Goal: Task Accomplishment & Management: Use online tool/utility

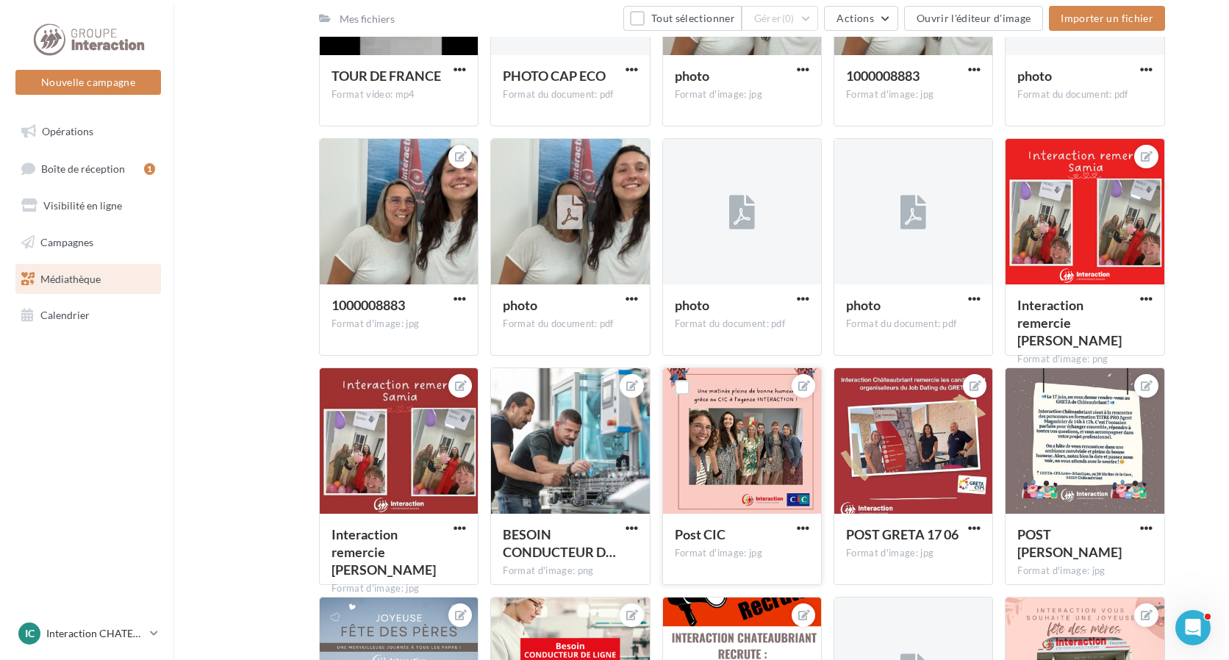
scroll to position [869, 0]
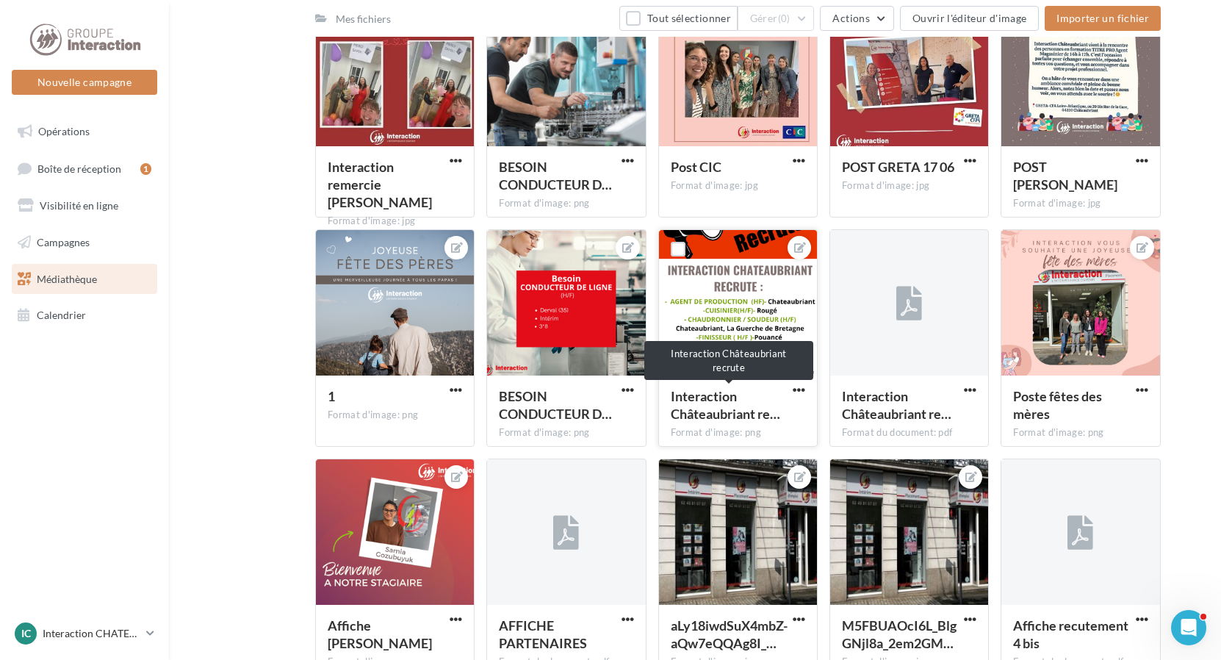
click at [736, 393] on span "Interaction Châteaubriant re…" at bounding box center [725, 405] width 109 height 34
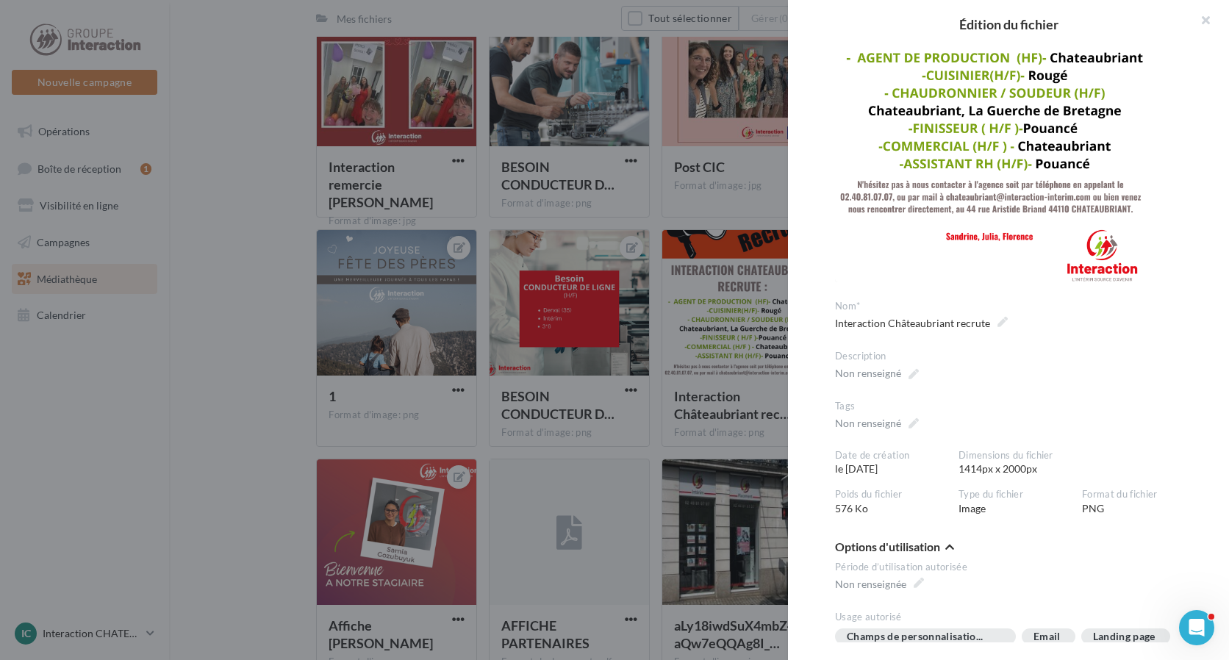
scroll to position [379, 0]
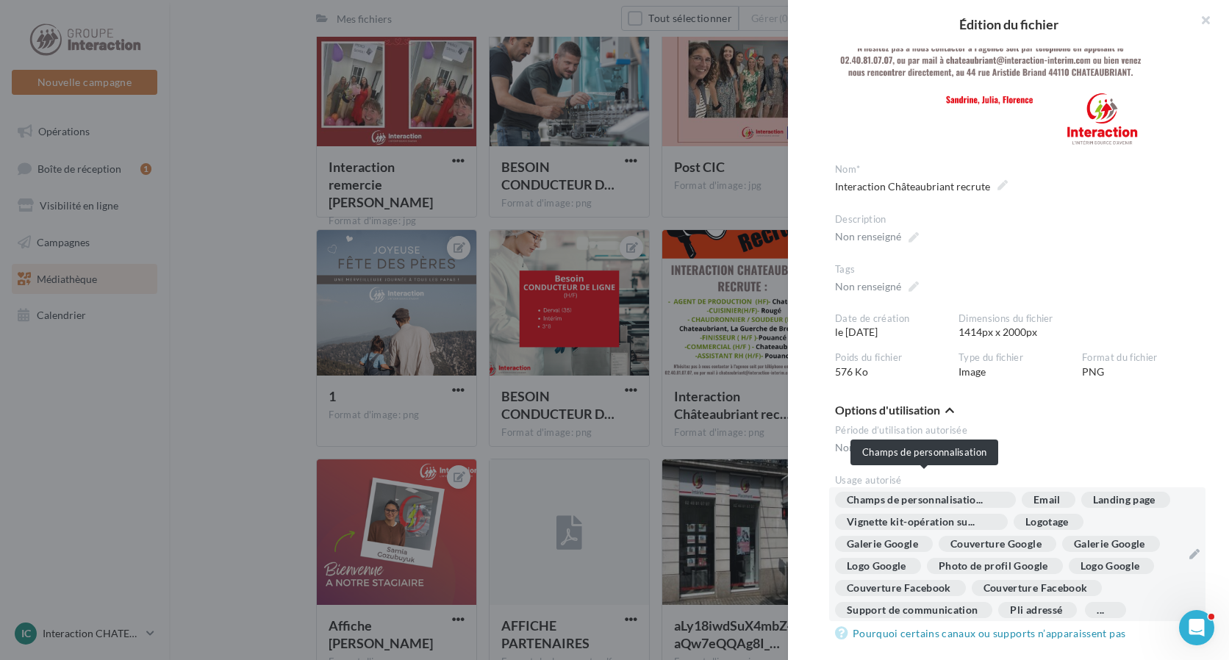
click at [964, 495] on span "Champs de personnalisatio..." at bounding box center [924, 500] width 154 height 10
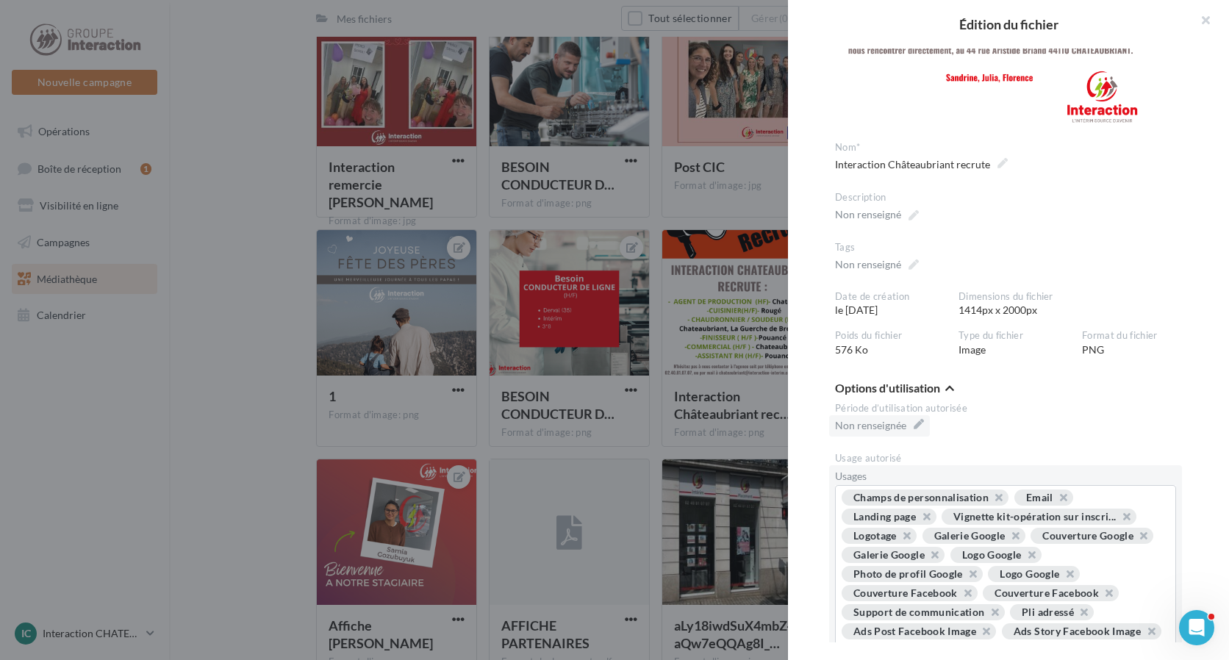
scroll to position [85, 0]
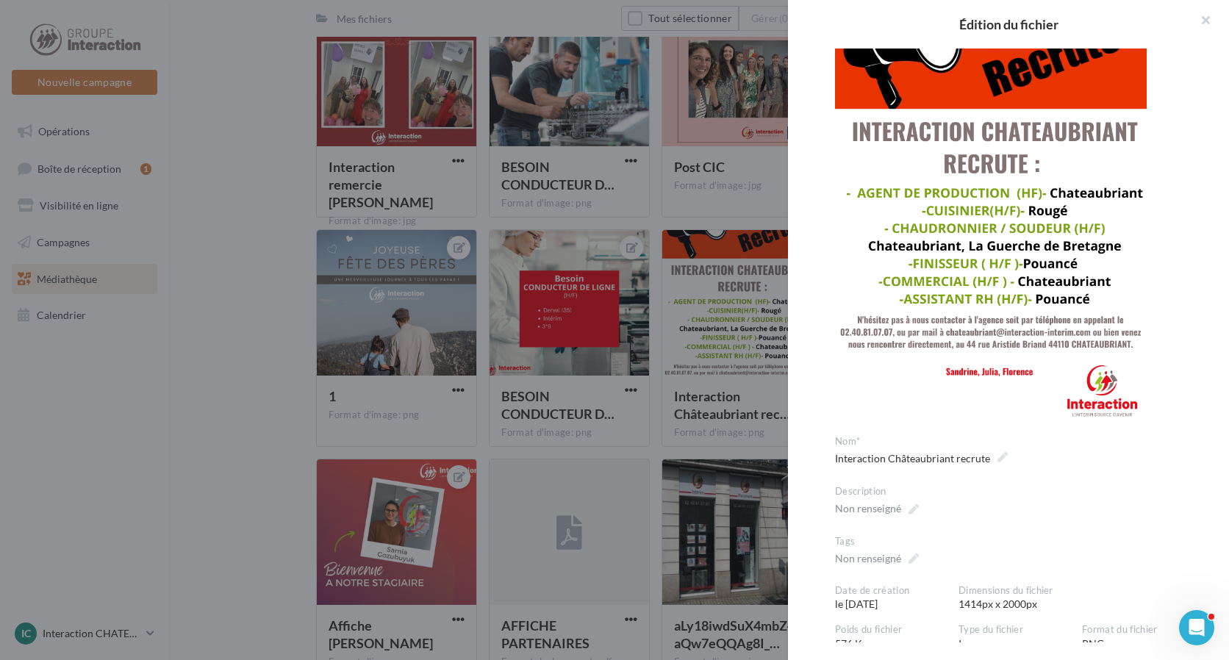
click at [1011, 370] on img at bounding box center [991, 196] width 312 height 441
click at [989, 261] on img at bounding box center [991, 196] width 312 height 441
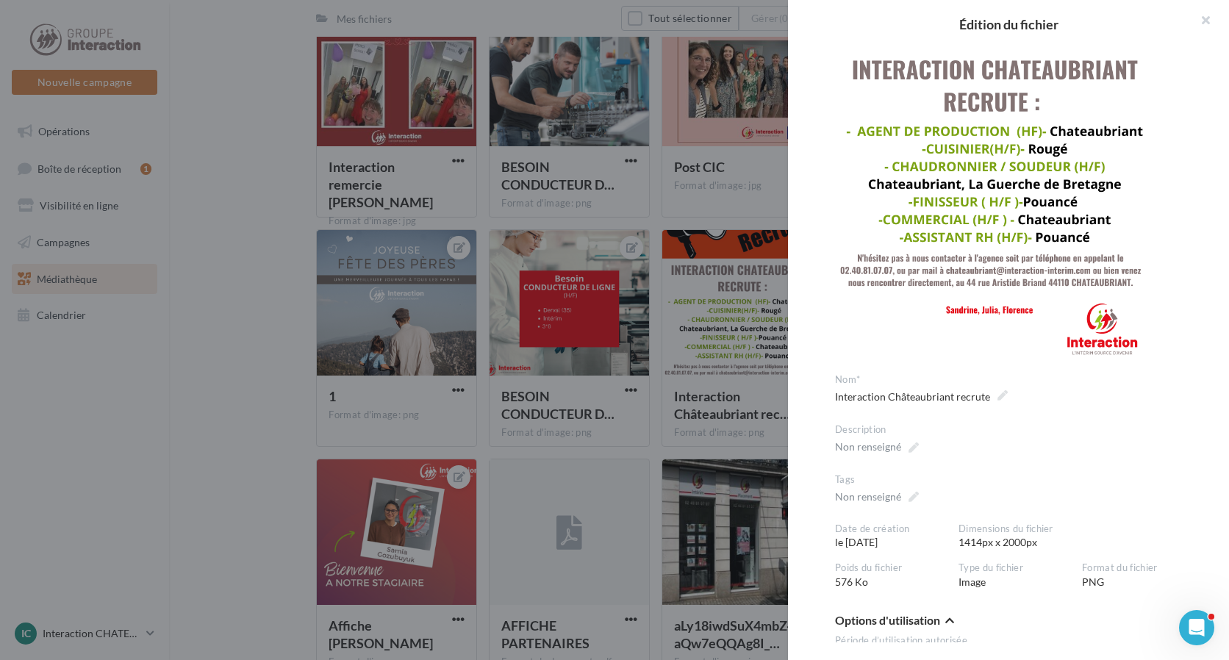
scroll to position [220, 0]
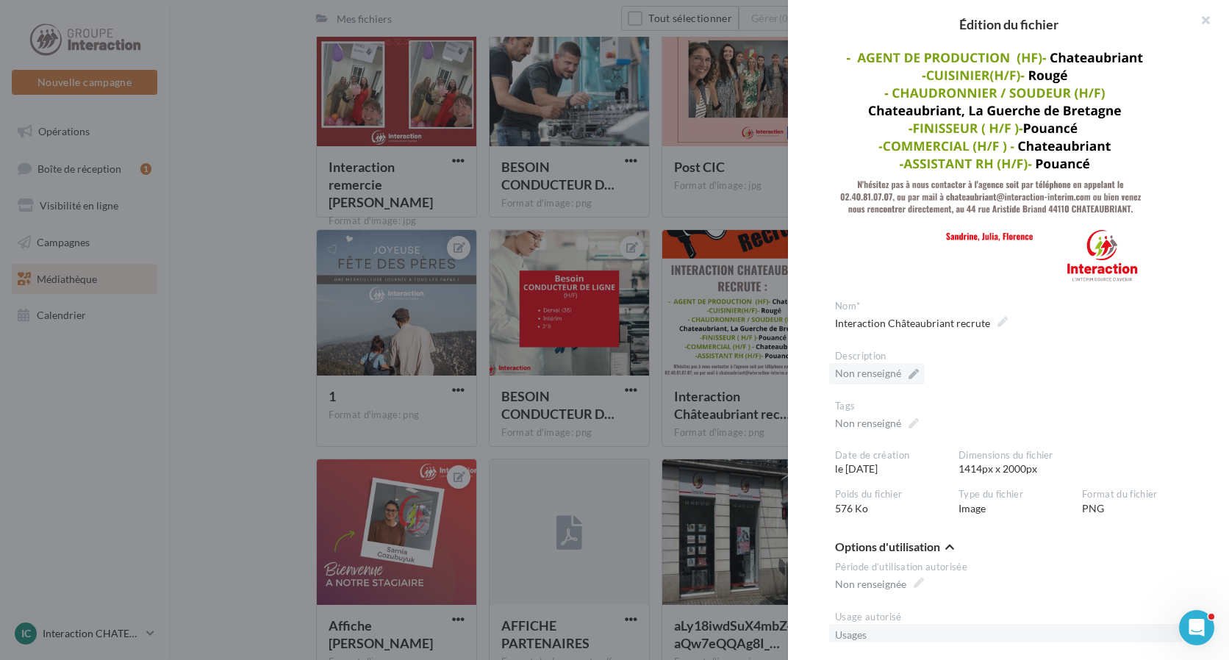
click at [877, 370] on span "Non renseigné" at bounding box center [877, 373] width 84 height 21
click at [0, 0] on textarea "Non renseigné" at bounding box center [0, 0] width 0 height 0
click at [1040, 328] on div "**********" at bounding box center [1014, 325] width 382 height 25
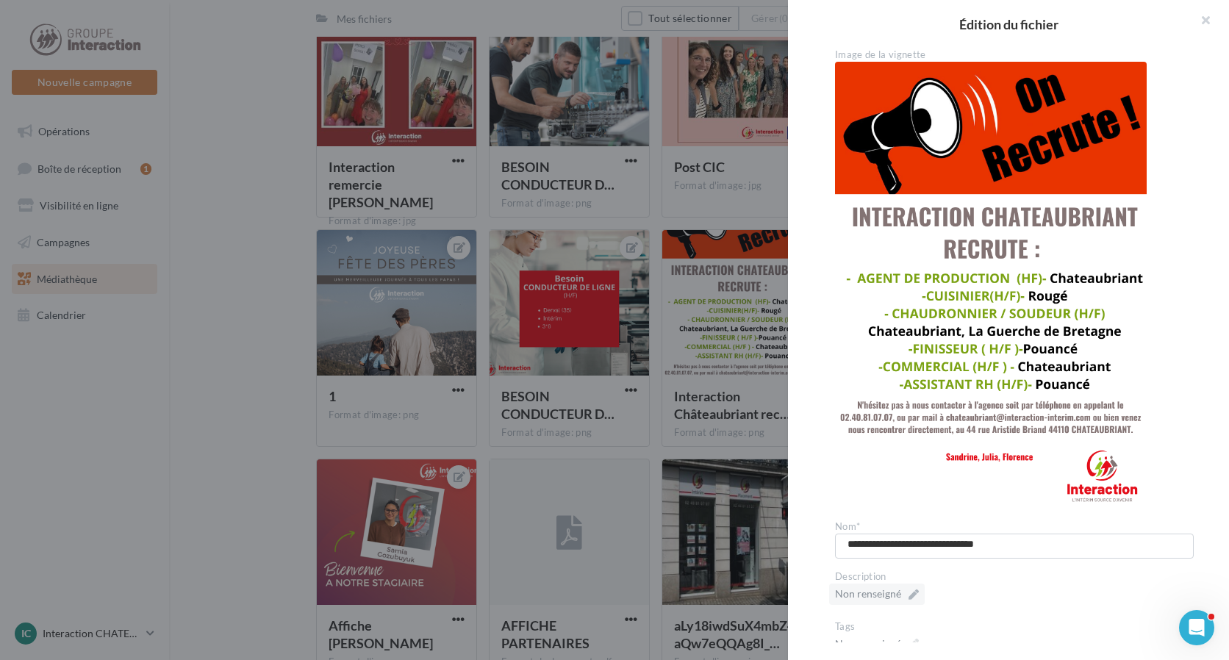
click at [850, 212] on img at bounding box center [991, 282] width 312 height 441
click at [908, 170] on img at bounding box center [991, 282] width 312 height 441
click at [939, 213] on img at bounding box center [991, 282] width 312 height 441
click at [940, 213] on img at bounding box center [991, 282] width 312 height 441
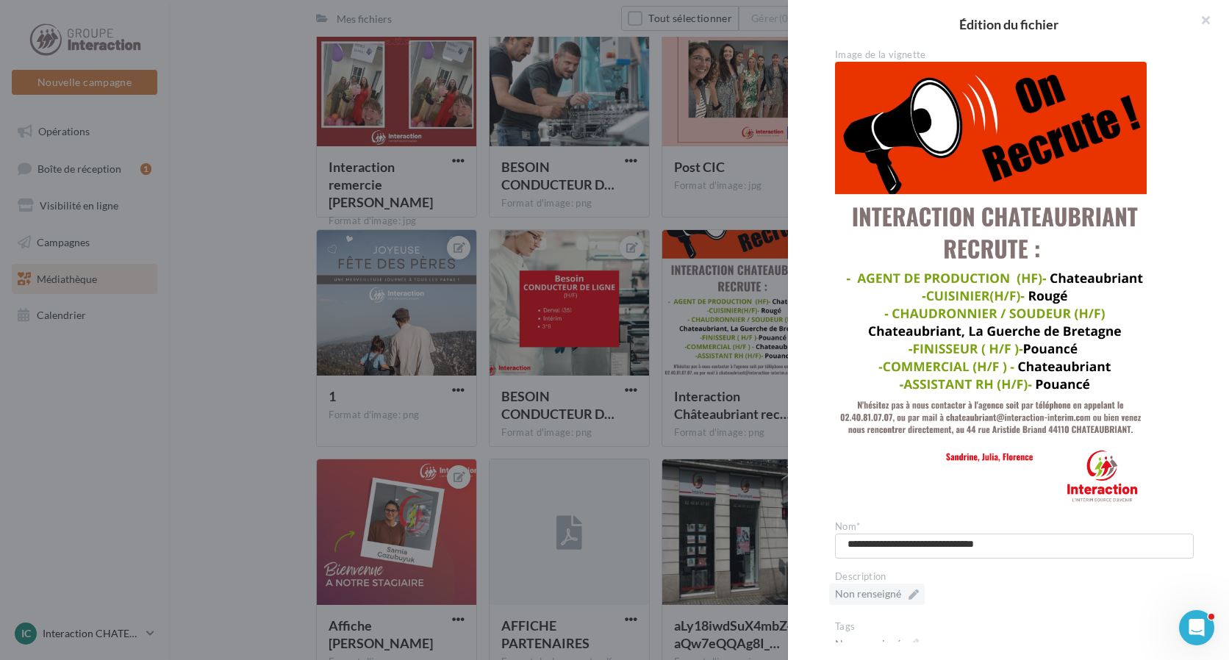
click at [1012, 241] on img at bounding box center [991, 282] width 312 height 441
click at [1011, 271] on img at bounding box center [991, 282] width 312 height 441
click at [1016, 301] on img at bounding box center [991, 282] width 312 height 441
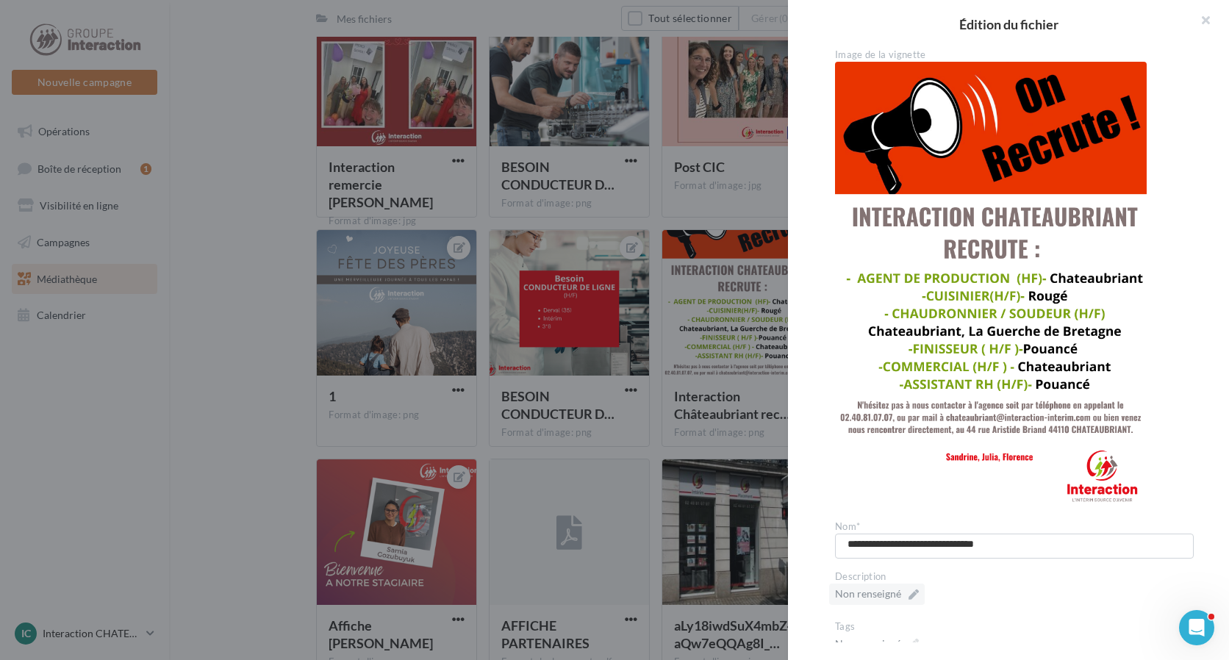
click at [1016, 301] on img at bounding box center [991, 282] width 312 height 441
click at [1002, 401] on img at bounding box center [991, 282] width 312 height 441
click at [1000, 427] on img at bounding box center [991, 282] width 312 height 441
click at [994, 454] on img at bounding box center [991, 282] width 312 height 441
click at [1098, 466] on img at bounding box center [991, 282] width 312 height 441
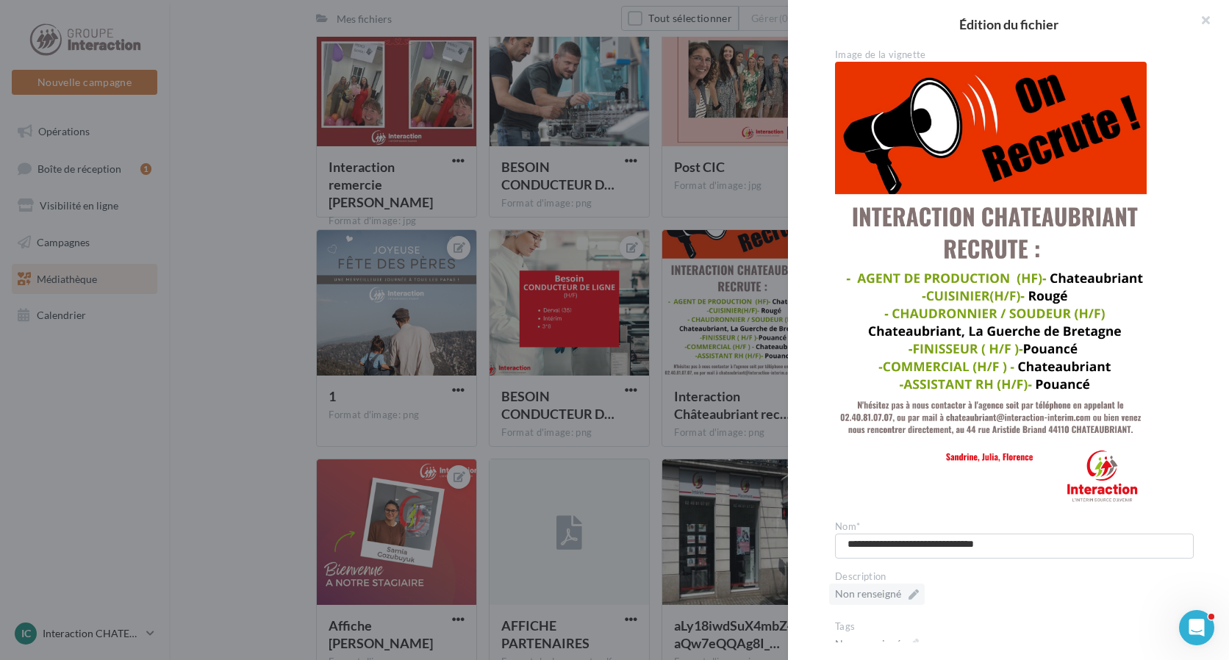
click at [968, 313] on img at bounding box center [991, 282] width 312 height 441
